Goal: Navigation & Orientation: Understand site structure

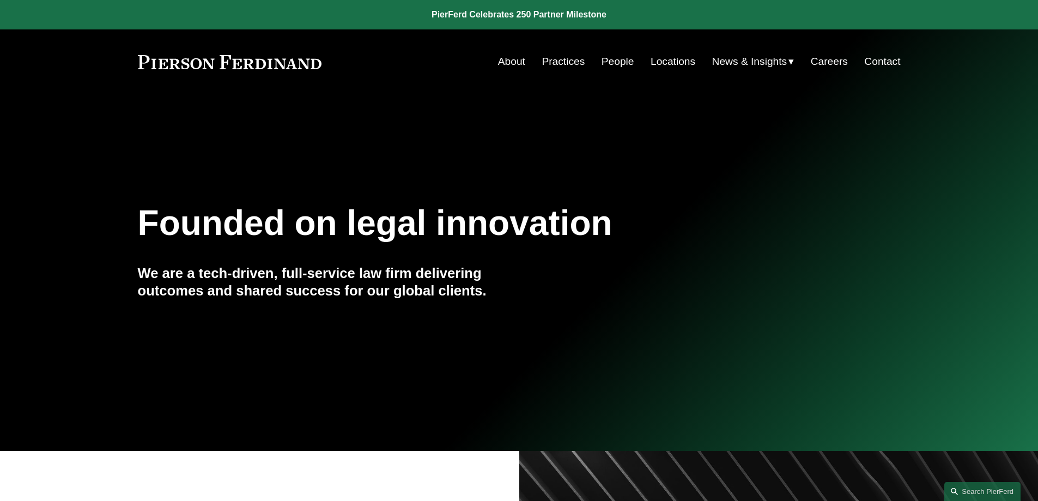
click at [563, 65] on link "Practices" at bounding box center [562, 61] width 43 height 21
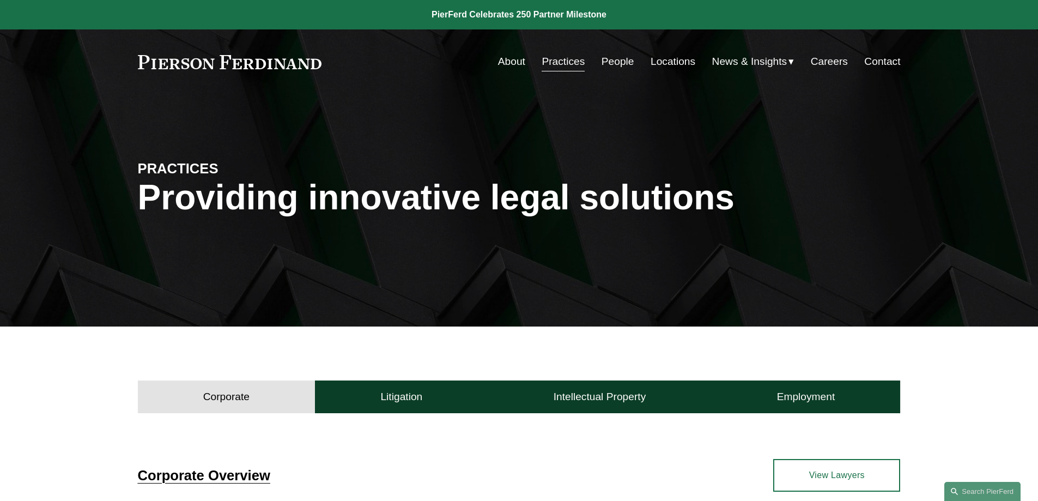
click at [614, 63] on link "People" at bounding box center [617, 61] width 33 height 21
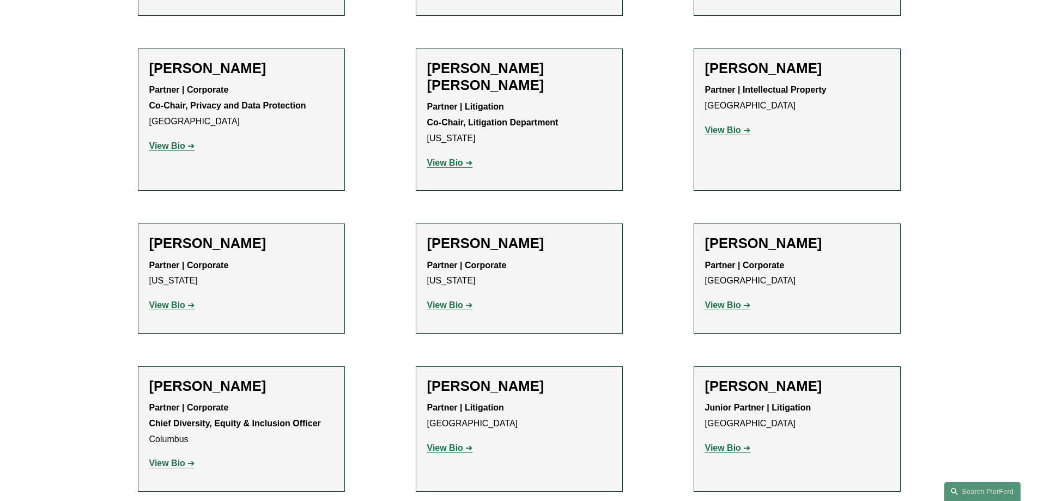
scroll to position [1521, 0]
